Goal: Navigation & Orientation: Find specific page/section

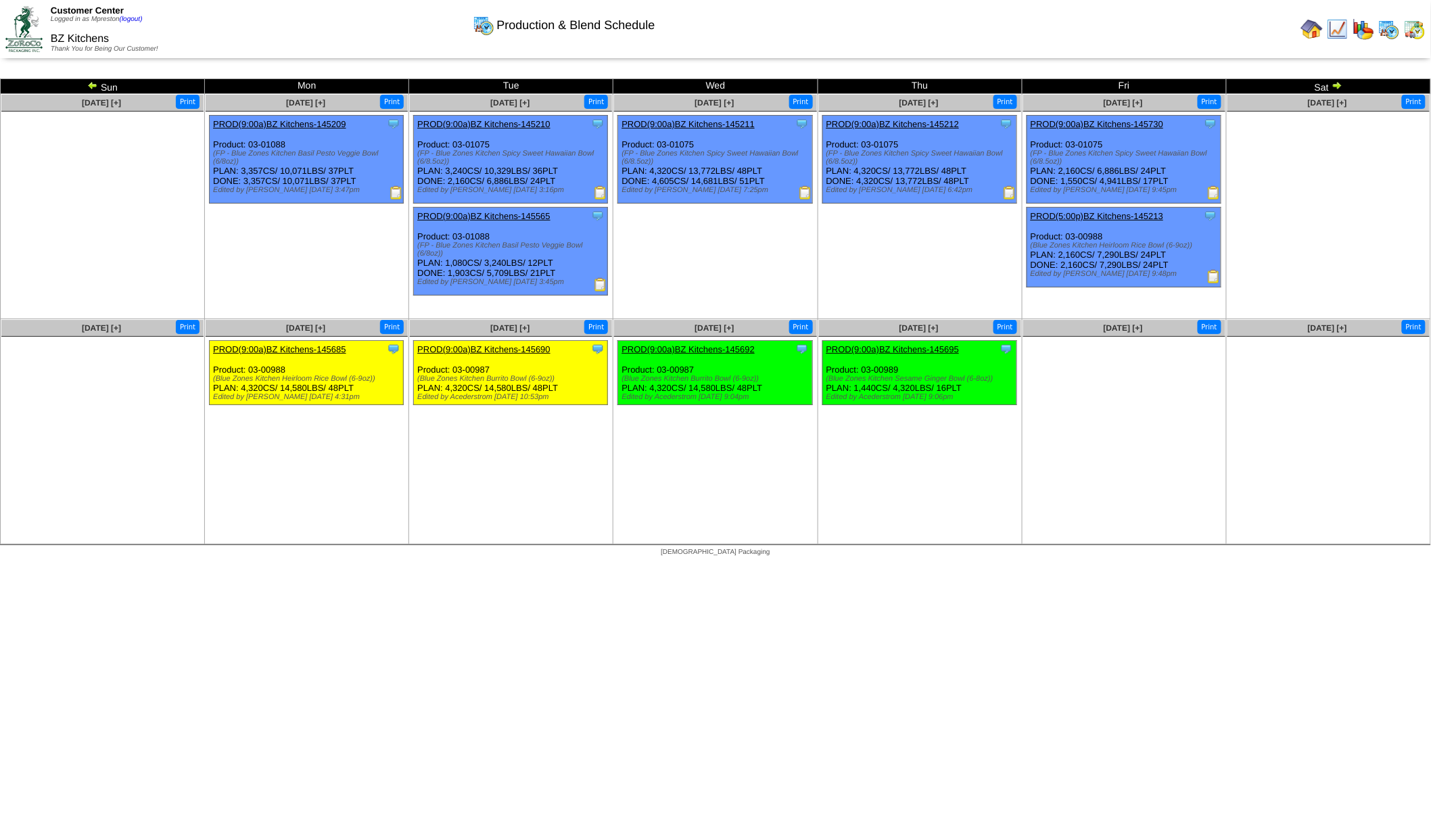
click at [1418, 26] on img at bounding box center [1415, 29] width 22 height 22
